Goal: Transaction & Acquisition: Book appointment/travel/reservation

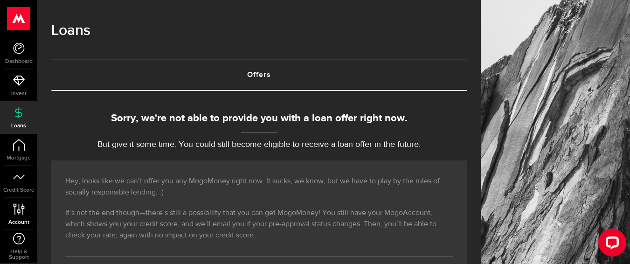
click at [11, 209] on link "Account Compte" at bounding box center [18, 214] width 37 height 32
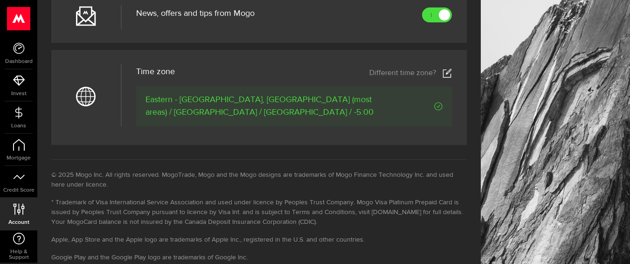
scroll to position [467, 0]
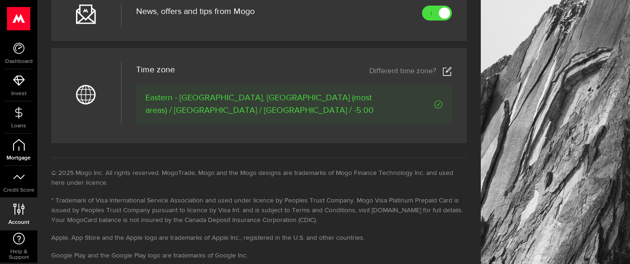
click at [11, 148] on link "Mortgage" at bounding box center [18, 150] width 37 height 32
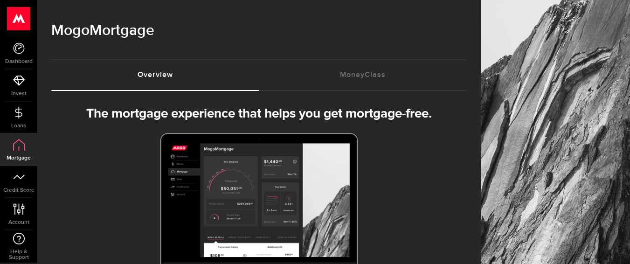
select select "3knYdhfXw4iYoq2m0WGQES"
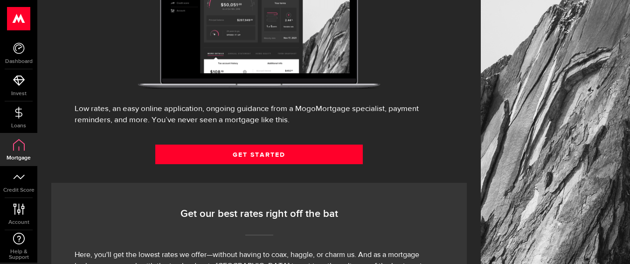
scroll to position [187, 0]
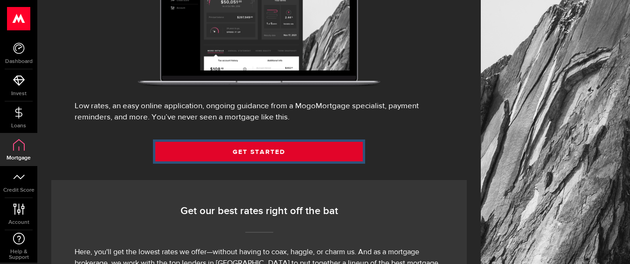
click at [278, 161] on link "Get Started" at bounding box center [259, 152] width 208 height 20
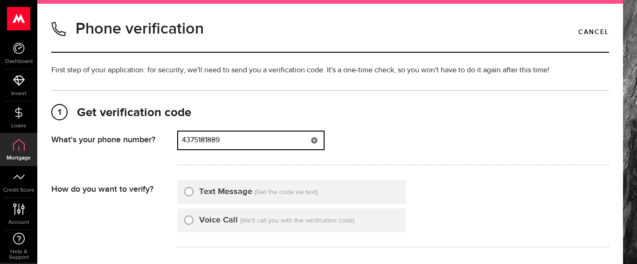
click at [251, 141] on input "4375181889" at bounding box center [251, 141] width 146 height 18
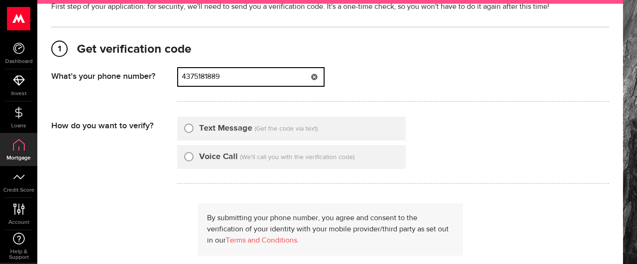
scroll to position [47, 0]
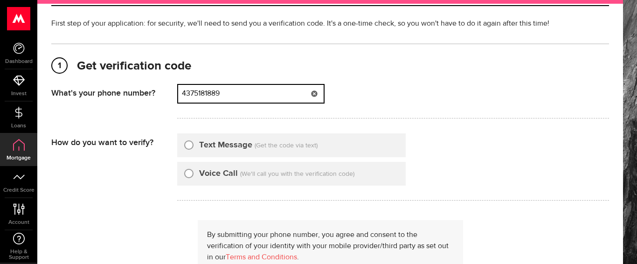
click at [240, 93] on input "4375181889" at bounding box center [251, 94] width 146 height 18
drag, startPoint x: 237, startPoint y: 96, endPoint x: 159, endPoint y: 96, distance: 77.9
click at [159, 96] on div "What's your phone number? That doesn't look like a valid phone number. Try agai…" at bounding box center [330, 104] width 558 height 40
type input "5485611077"
drag, startPoint x: 187, startPoint y: 147, endPoint x: 265, endPoint y: 168, distance: 81.6
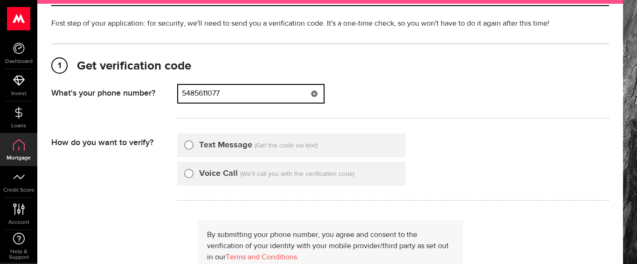
click at [186, 147] on input "Text Message" at bounding box center [188, 143] width 9 height 9
radio input "true"
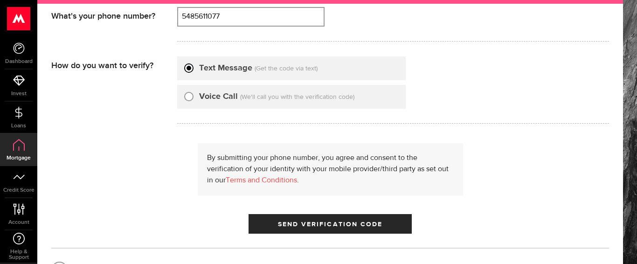
scroll to position [140, 0]
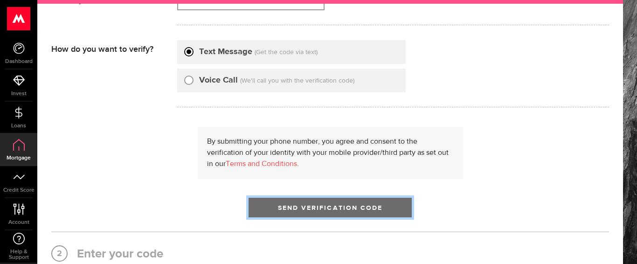
click at [307, 205] on span "Send Verification Code" at bounding box center [330, 208] width 105 height 7
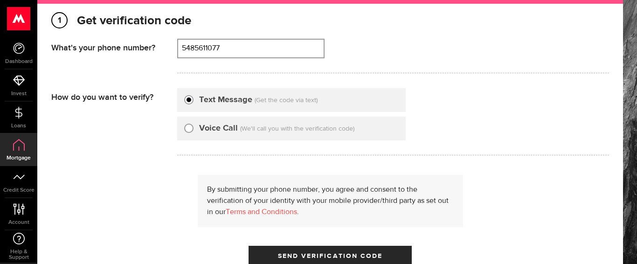
scroll to position [47, 0]
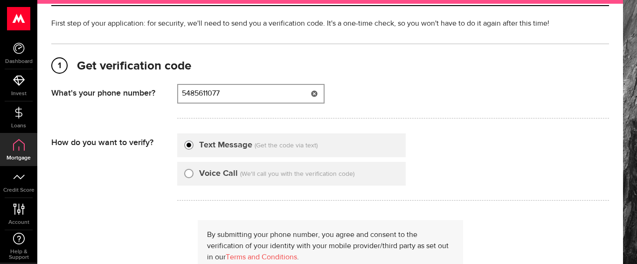
click at [203, 97] on input "5485611077" at bounding box center [251, 94] width 146 height 18
drag, startPoint x: 251, startPoint y: 97, endPoint x: 181, endPoint y: 94, distance: 69.6
click at [181, 94] on input "5485611077" at bounding box center [251, 94] width 146 height 18
click at [185, 94] on input "1438488753" at bounding box center [251, 94] width 146 height 18
click at [243, 91] on input "438488753" at bounding box center [251, 94] width 146 height 18
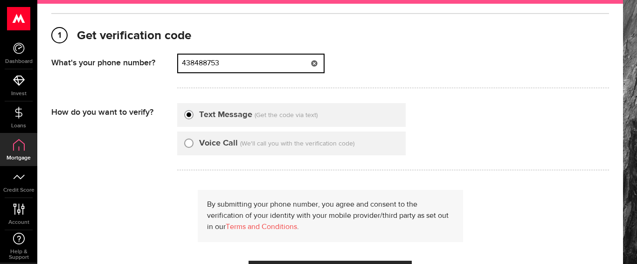
scroll to position [93, 0]
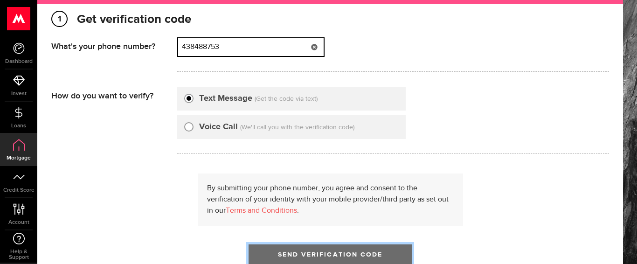
click at [286, 252] on span "Send Verification Code" at bounding box center [330, 254] width 105 height 7
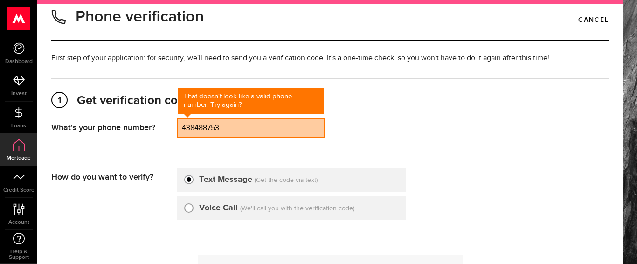
scroll to position [6, 0]
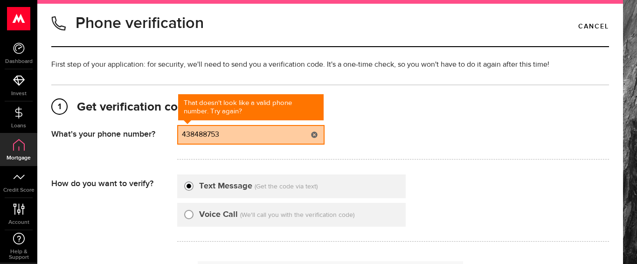
click at [259, 135] on input "438488753" at bounding box center [251, 135] width 146 height 18
click at [254, 139] on input "438488753" at bounding box center [251, 135] width 146 height 18
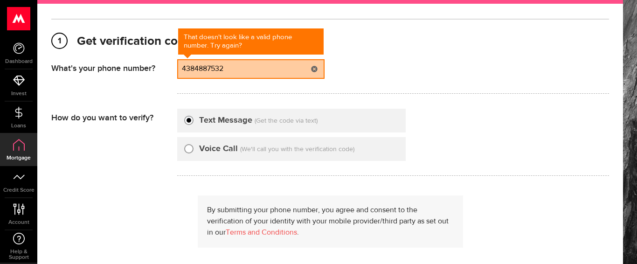
scroll to position [99, 0]
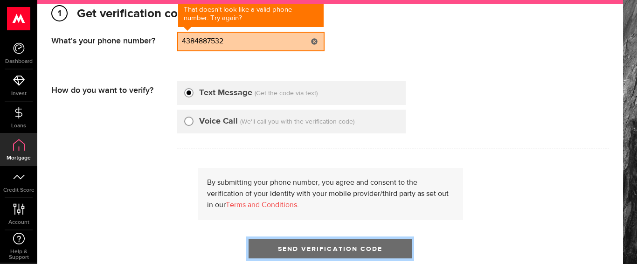
type input "4384887532"
click at [287, 244] on button "Send Verification Code" at bounding box center [330, 249] width 163 height 20
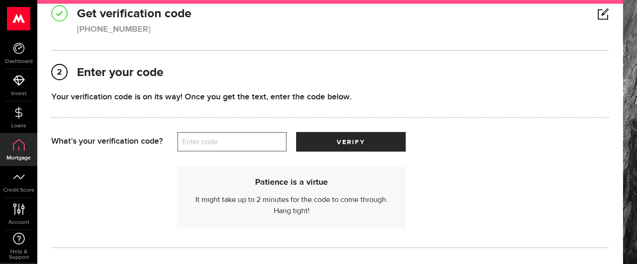
click at [216, 133] on label "Enter code" at bounding box center [232, 142] width 110 height 19
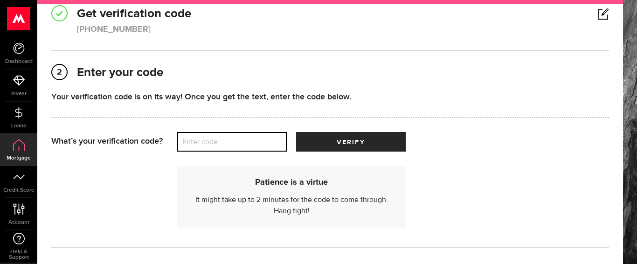
click at [216, 133] on input "Enter code" at bounding box center [232, 142] width 110 height 20
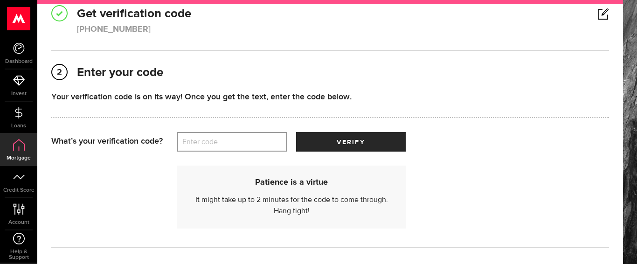
click at [218, 133] on label "Enter code" at bounding box center [232, 142] width 110 height 19
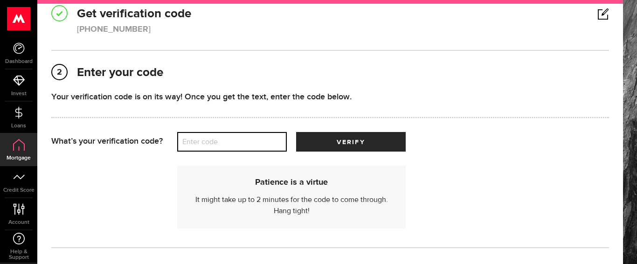
click at [218, 133] on input "Enter code" at bounding box center [232, 142] width 110 height 20
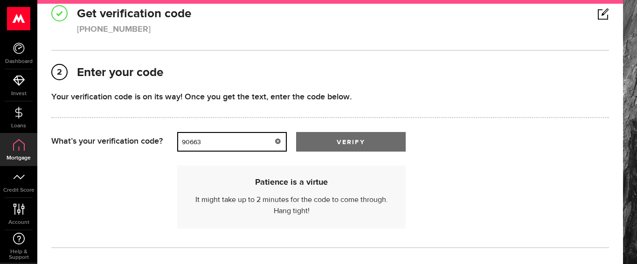
type input "90663"
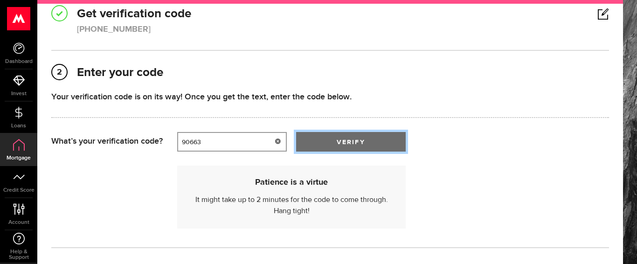
click at [331, 145] on button "verify" at bounding box center [351, 142] width 110 height 20
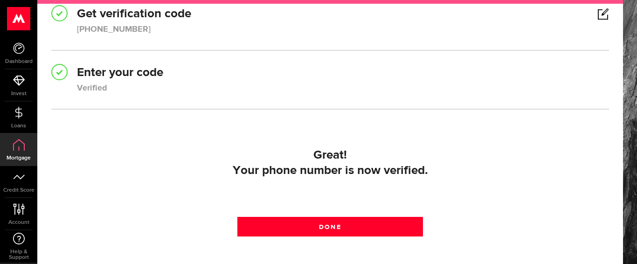
scroll to position [146, 0]
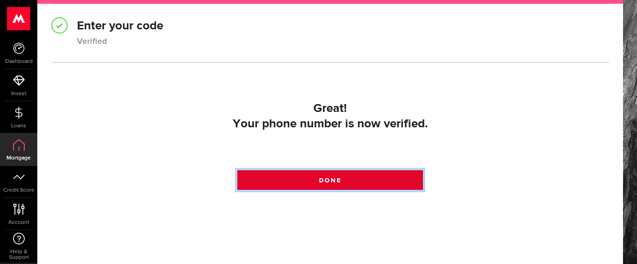
click at [300, 176] on link "Done" at bounding box center [330, 180] width 186 height 20
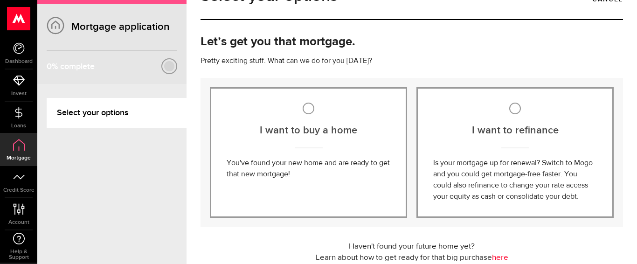
scroll to position [47, 0]
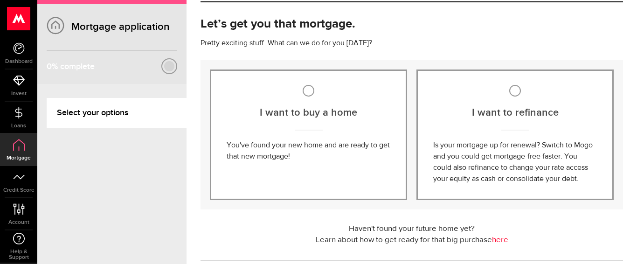
click at [499, 105] on label "I want to refinance" at bounding box center [515, 112] width 164 height 15
click at [509, 97] on input "I want to refinance" at bounding box center [515, 91] width 12 height 12
radio input "true"
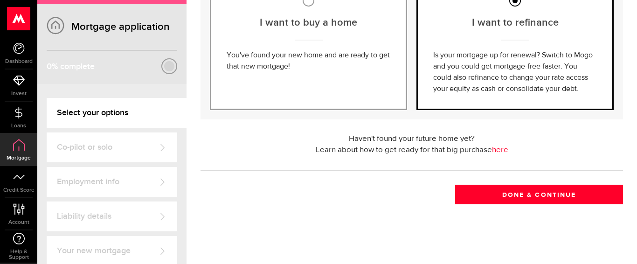
scroll to position [148, 0]
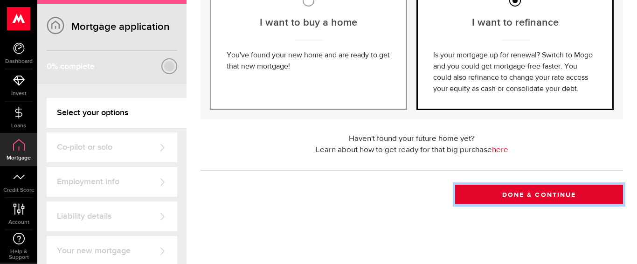
click at [512, 198] on button "Done & Continue" at bounding box center [539, 195] width 168 height 20
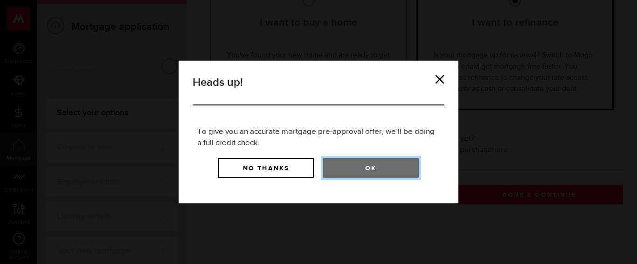
click at [364, 168] on button "Ok" at bounding box center [371, 168] width 96 height 20
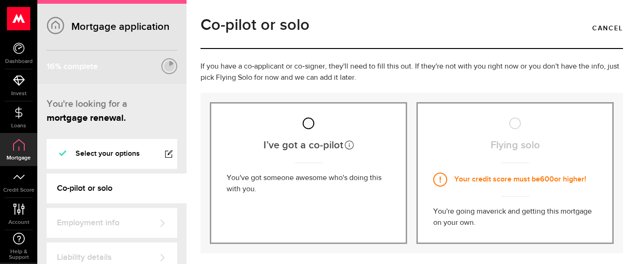
click at [303, 127] on input "I’ve got a co‑pilot" at bounding box center [309, 124] width 12 height 12
radio input "true"
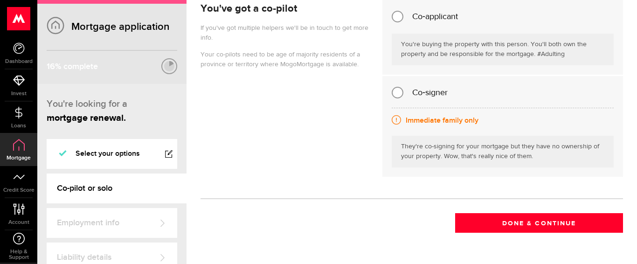
scroll to position [264, 0]
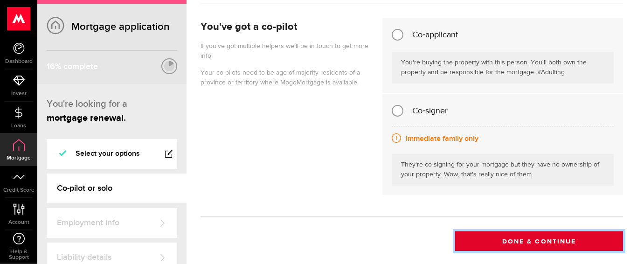
click at [524, 239] on button "Done & Continue" at bounding box center [539, 241] width 168 height 20
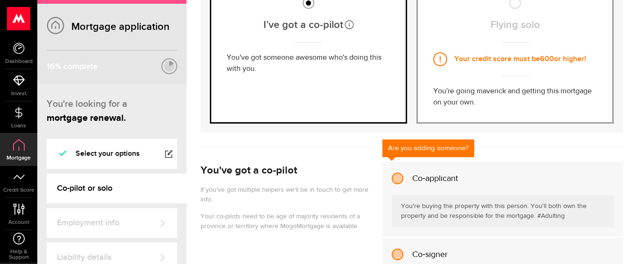
scroll to position [110, 0]
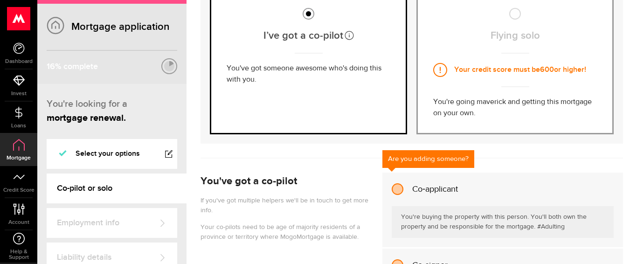
click at [531, 23] on div "Flying solo Your credit score must be 600 or higher! You're going maverick and …" at bounding box center [515, 64] width 197 height 142
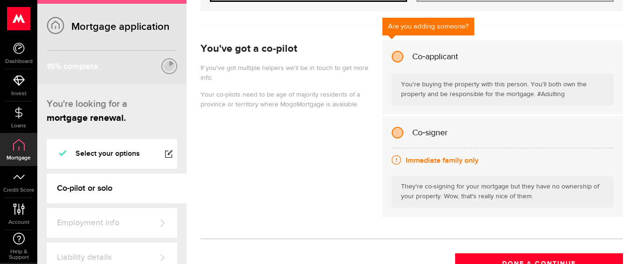
scroll to position [250, 0]
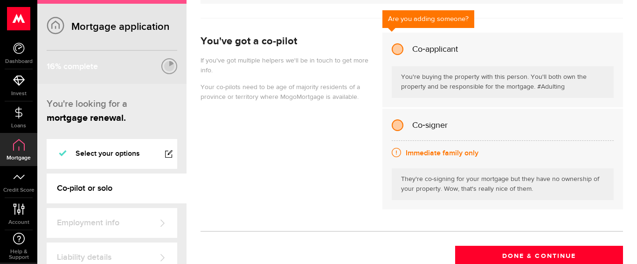
click at [399, 49] on input "Co‑applicant" at bounding box center [398, 49] width 12 height 12
radio input "true"
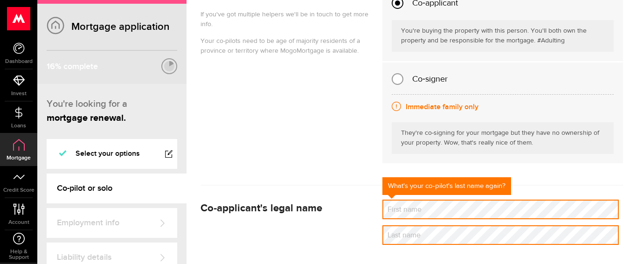
scroll to position [296, 0]
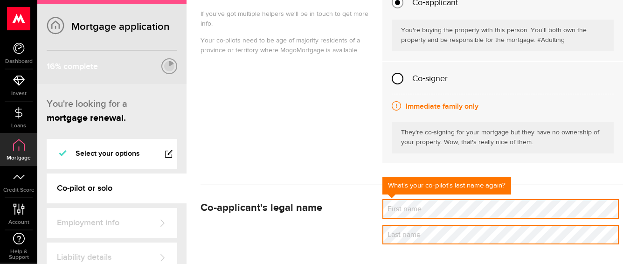
click at [398, 76] on input "Co‑signer" at bounding box center [398, 79] width 12 height 12
radio input "true"
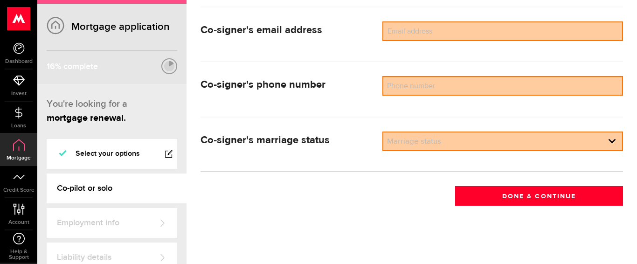
scroll to position [769, 0]
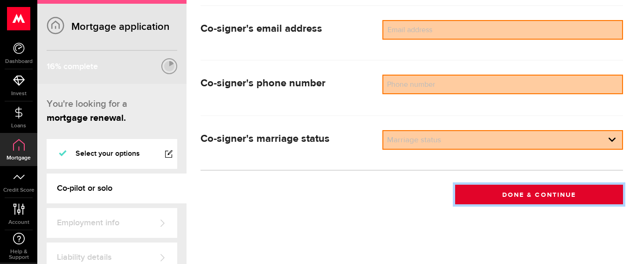
click at [480, 189] on button "Done & Continue" at bounding box center [539, 195] width 168 height 20
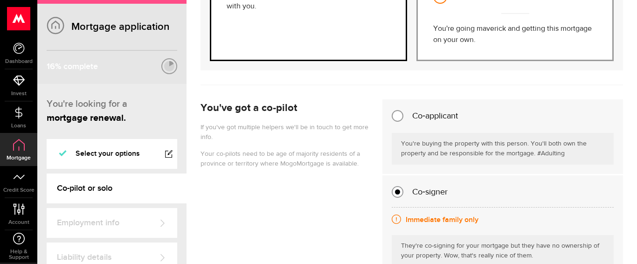
scroll to position [0, 0]
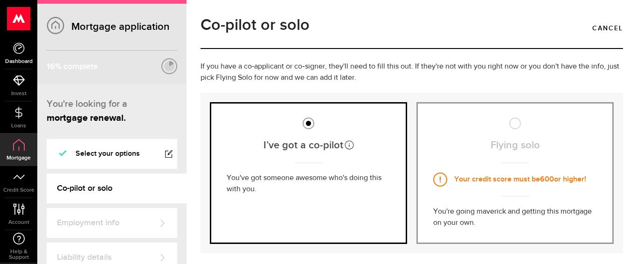
click at [13, 50] on icon at bounding box center [19, 48] width 12 height 12
